Goal: Information Seeking & Learning: Learn about a topic

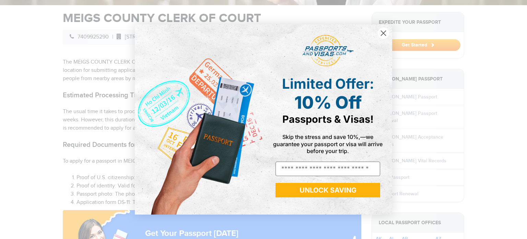
click at [386, 34] on circle "Close dialog" at bounding box center [383, 32] width 11 height 11
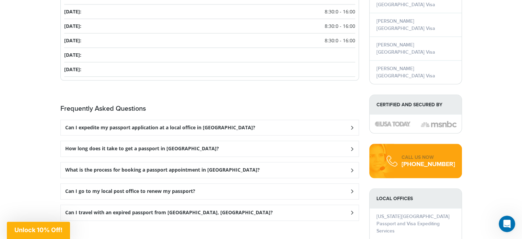
scroll to position [817, 0]
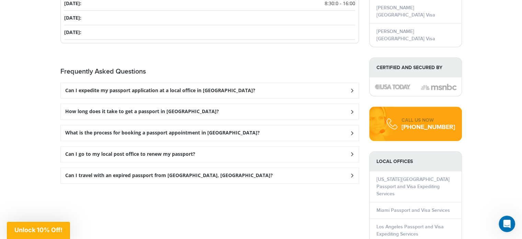
click at [126, 108] on h3 "How long does it take to get a passport in [GEOGRAPHIC_DATA]?" at bounding box center [142, 111] width 154 height 6
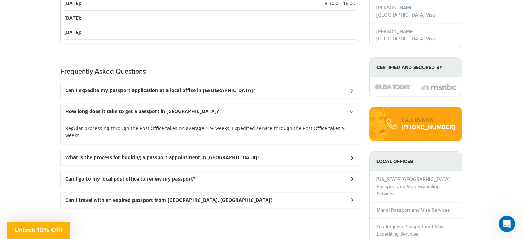
click at [170, 108] on h3 "How long does it take to get a passport in [GEOGRAPHIC_DATA]?" at bounding box center [142, 111] width 154 height 6
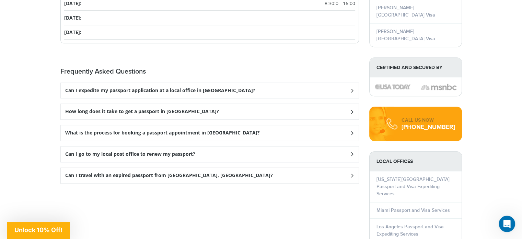
click at [138, 130] on h3 "What is the process for booking a passport appointment in [GEOGRAPHIC_DATA]?" at bounding box center [162, 133] width 195 height 6
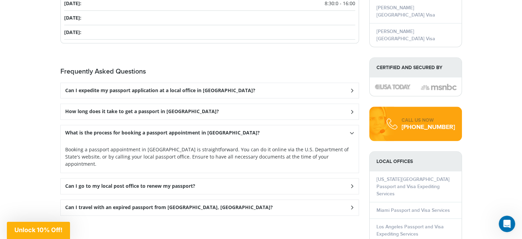
click at [350, 129] on icon at bounding box center [352, 132] width 4 height 7
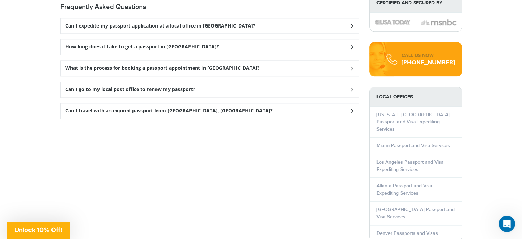
scroll to position [748, 0]
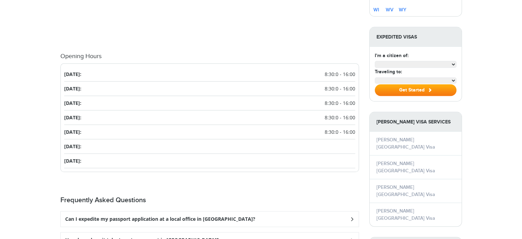
scroll to position [577, 0]
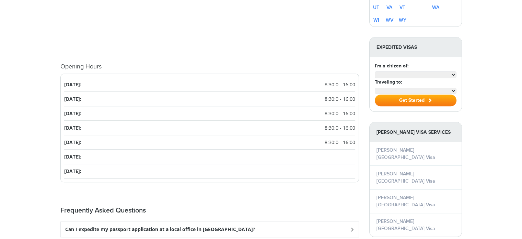
select select "**********"
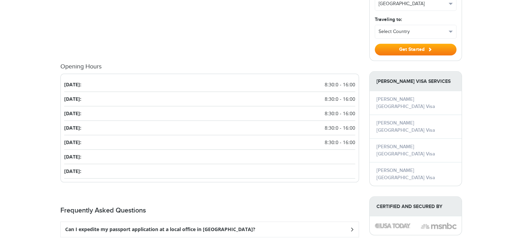
scroll to position [0, 0]
